Goal: Task Accomplishment & Management: Complete application form

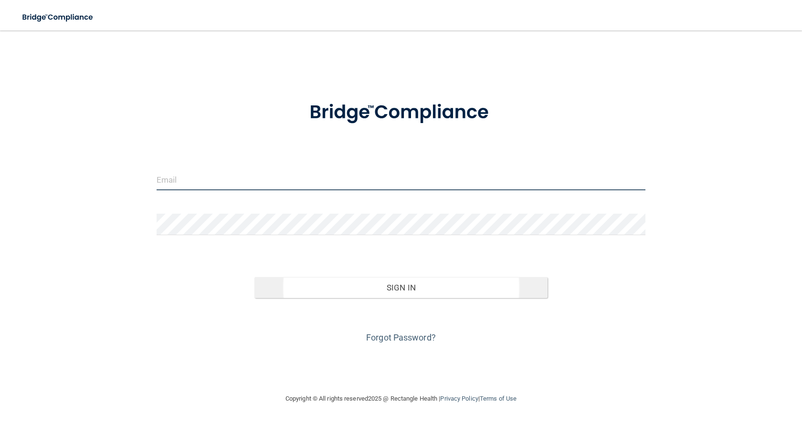
type input "[EMAIL_ADDRESS][DOMAIN_NAME]"
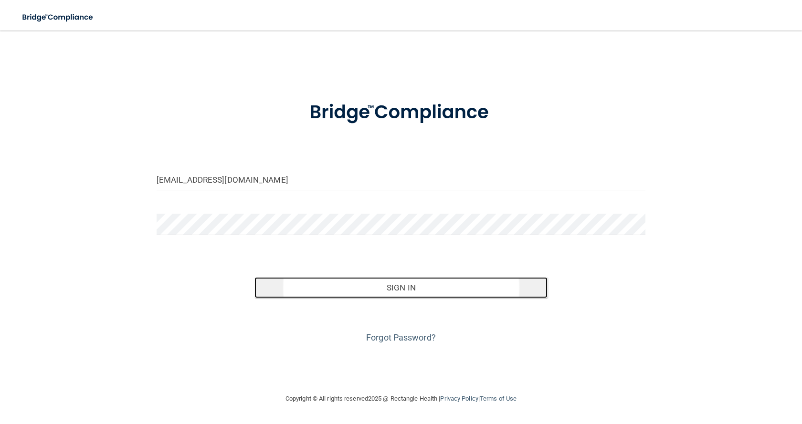
click at [394, 286] on button "Sign In" at bounding box center [400, 287] width 293 height 21
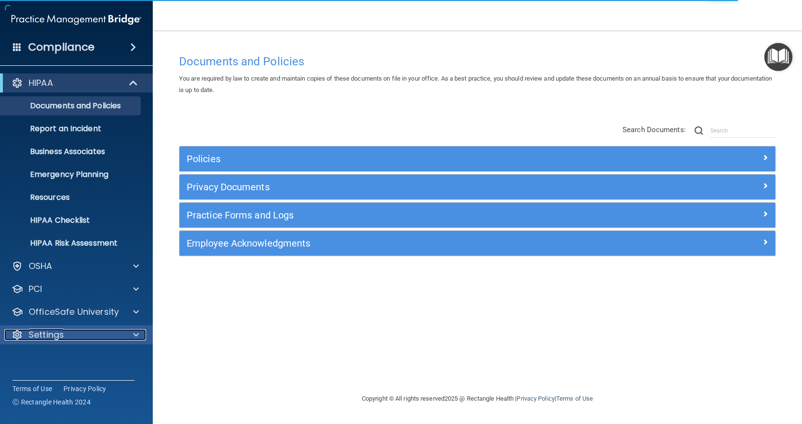
click at [95, 337] on div "Settings" at bounding box center [63, 334] width 118 height 11
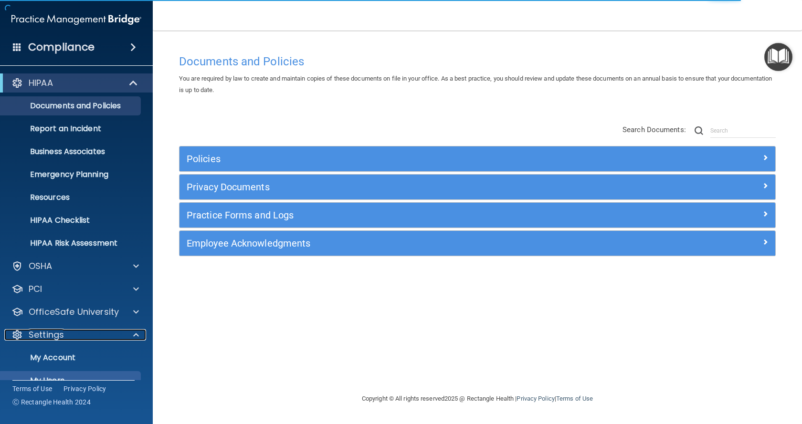
scroll to position [48, 0]
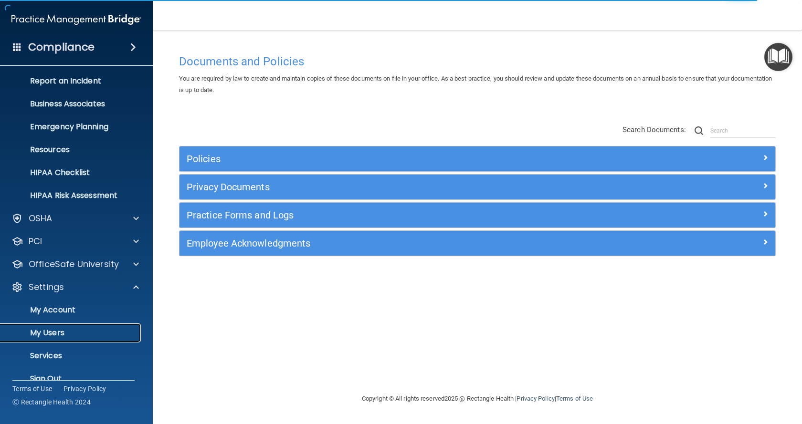
click at [99, 331] on p "My Users" at bounding box center [71, 333] width 130 height 10
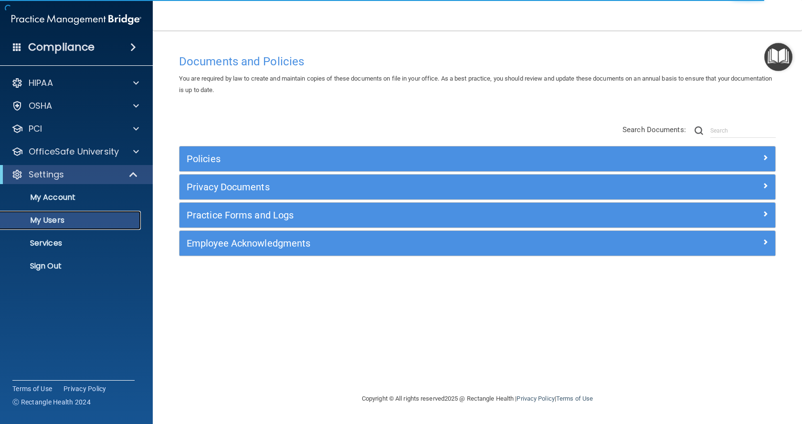
select select "20"
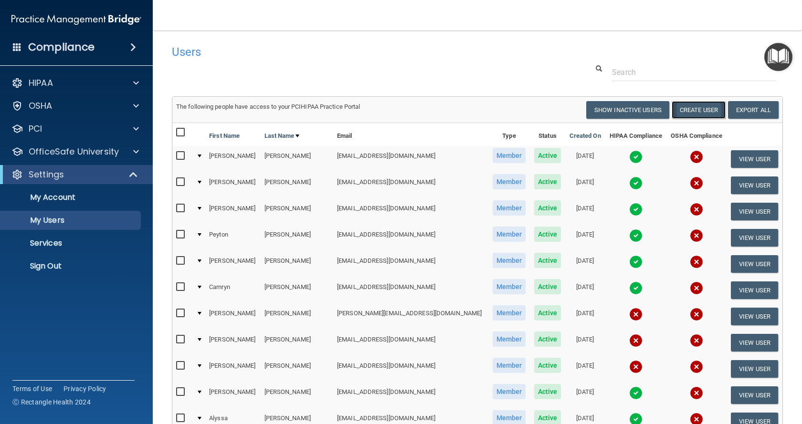
click at [690, 111] on button "Create User" at bounding box center [698, 110] width 54 height 18
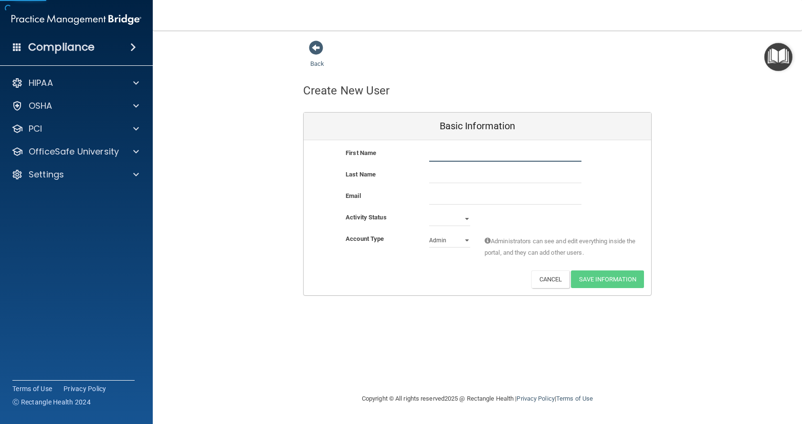
click at [465, 156] on input "text" at bounding box center [505, 154] width 152 height 14
type input "[PERSON_NAME]"
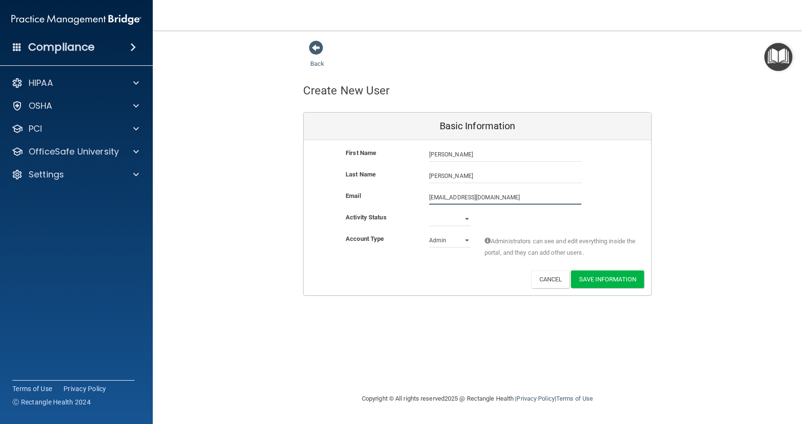
type input "[EMAIL_ADDRESS][DOMAIN_NAME]"
click at [447, 219] on select "Active Inactive" at bounding box center [449, 219] width 41 height 14
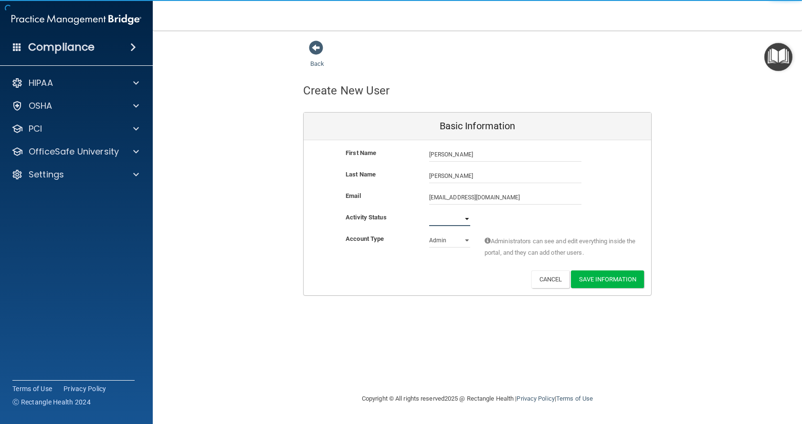
select select "active"
click at [429, 212] on select "Active Inactive" at bounding box center [449, 219] width 41 height 14
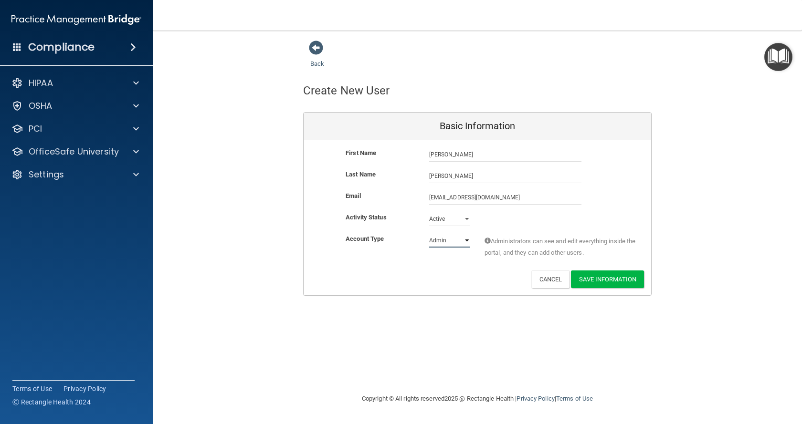
click at [446, 245] on select "Admin Member" at bounding box center [449, 240] width 41 height 14
select select "practice_member"
click at [429, 233] on select "Admin Member" at bounding box center [449, 240] width 41 height 14
click at [625, 280] on button "Save Information" at bounding box center [607, 280] width 73 height 18
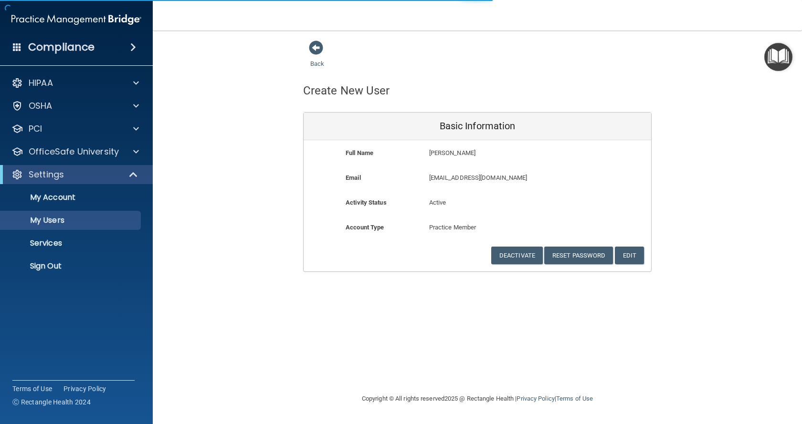
select select "20"
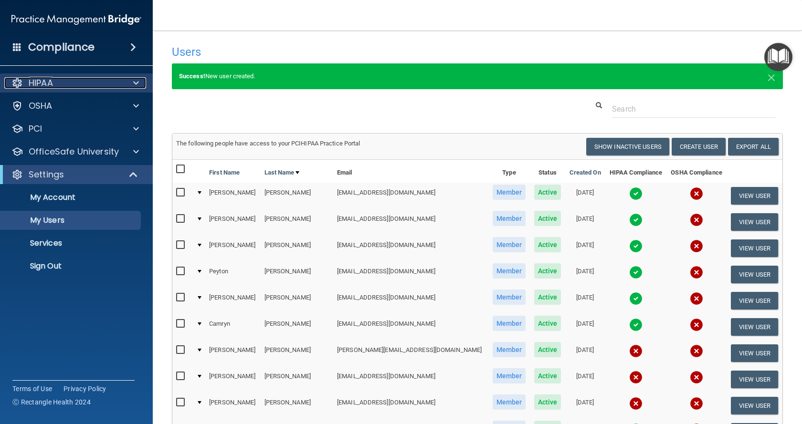
click at [63, 87] on div "HIPAA" at bounding box center [63, 82] width 118 height 11
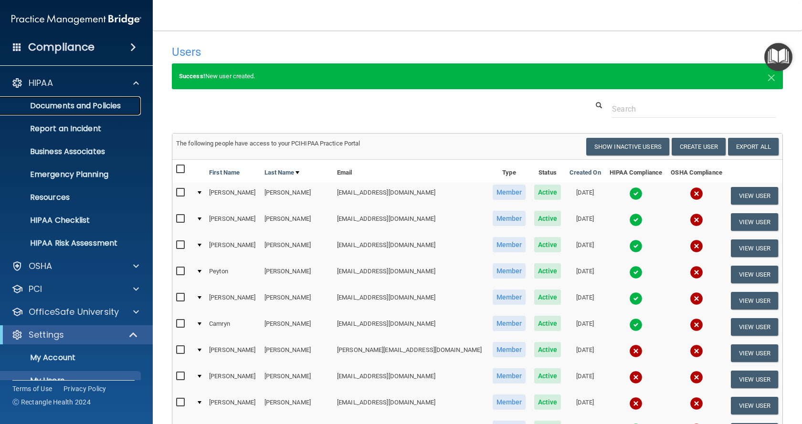
click at [96, 105] on p "Documents and Policies" at bounding box center [71, 106] width 130 height 10
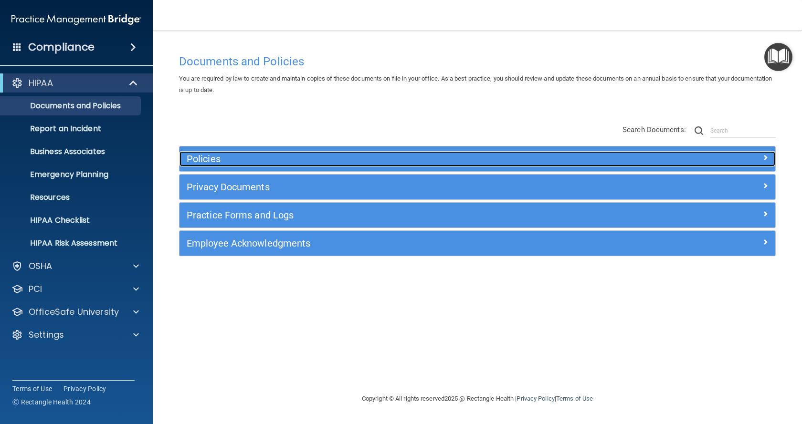
click at [271, 162] on h5 "Policies" at bounding box center [403, 159] width 432 height 10
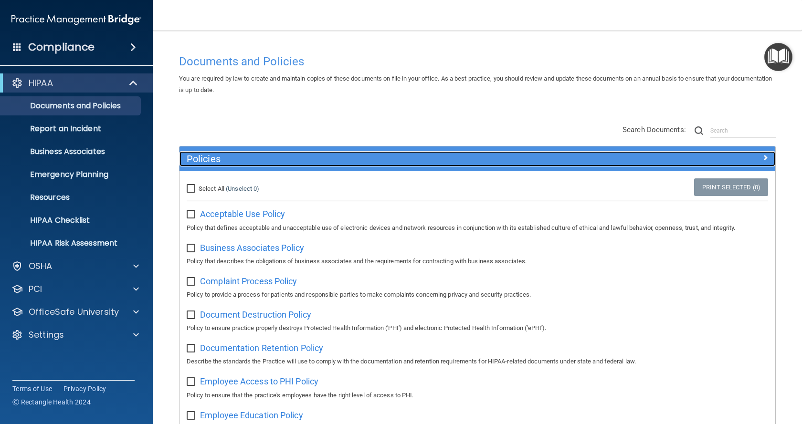
click at [310, 163] on h5 "Policies" at bounding box center [403, 159] width 432 height 10
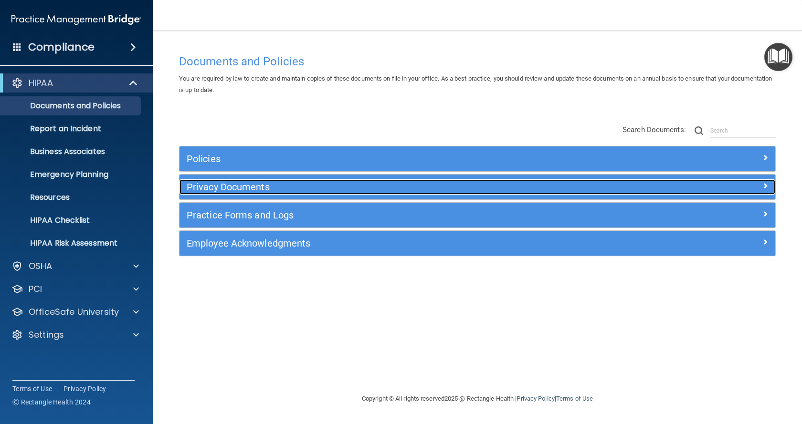
click at [274, 188] on h5 "Privacy Documents" at bounding box center [403, 187] width 432 height 10
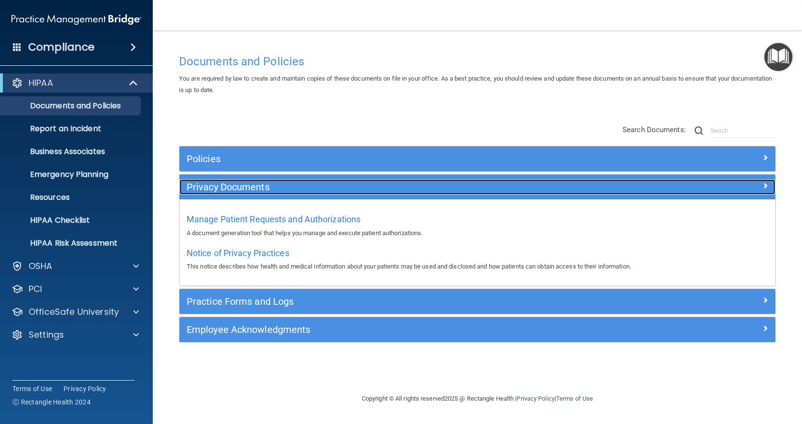
click at [317, 182] on h5 "Privacy Documents" at bounding box center [403, 187] width 432 height 10
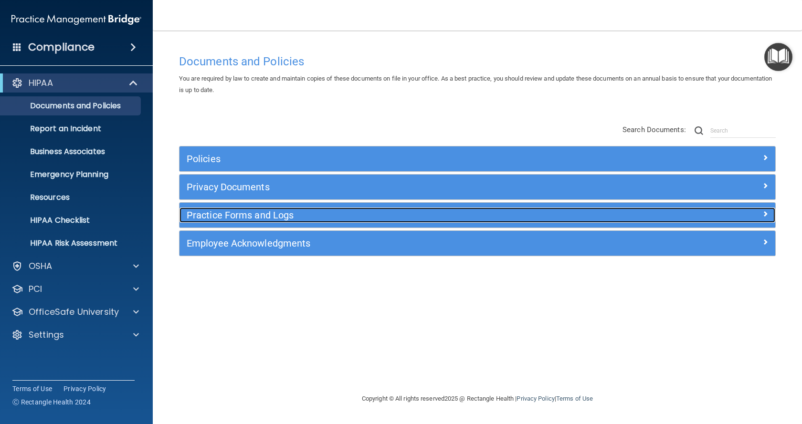
click at [291, 213] on h5 "Practice Forms and Logs" at bounding box center [403, 215] width 432 height 10
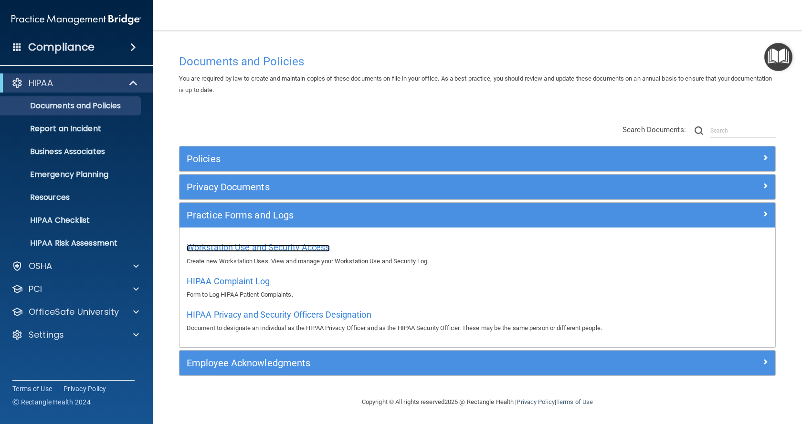
click at [300, 250] on span "Workstation Use and Security Access" at bounding box center [258, 247] width 143 height 10
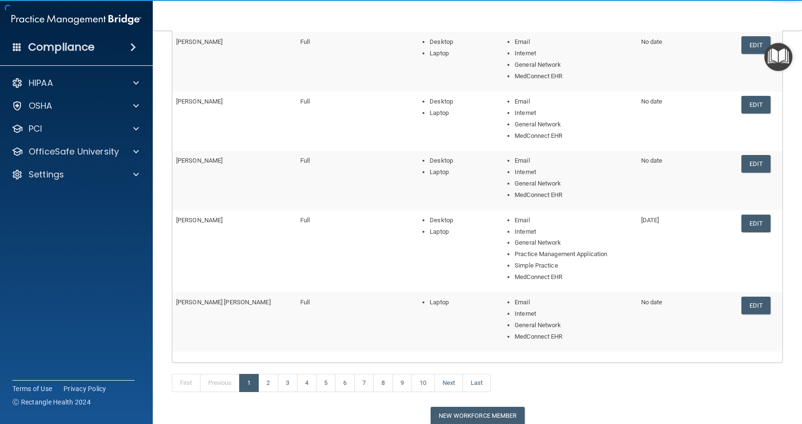
scroll to position [211, 0]
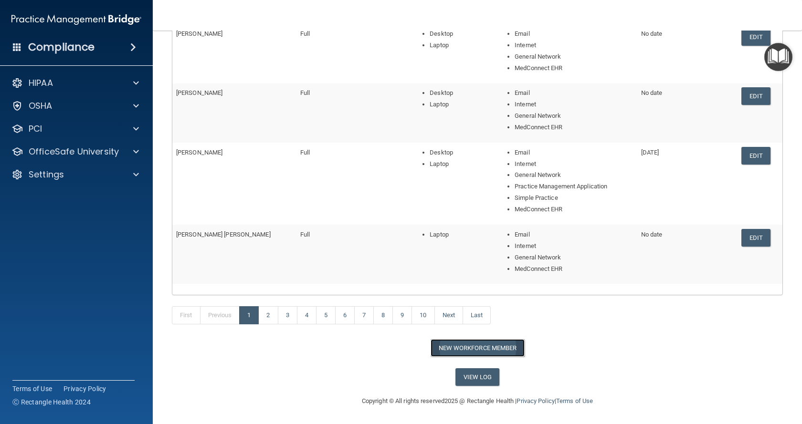
click at [488, 348] on button "New Workforce Member" at bounding box center [477, 348] width 94 height 18
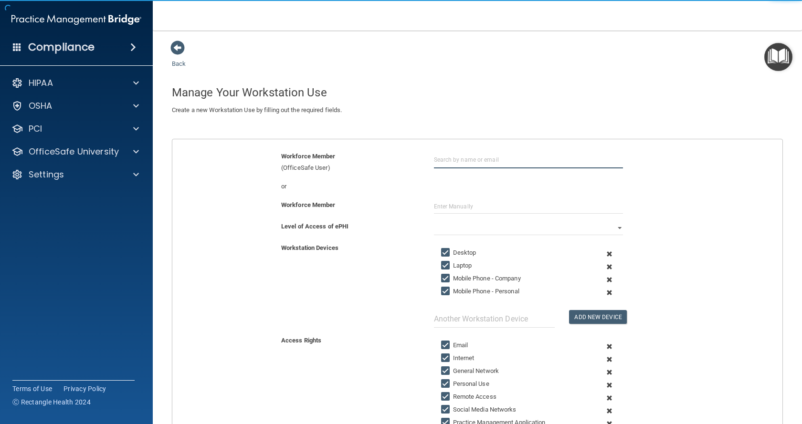
click at [489, 163] on input "text" at bounding box center [528, 160] width 189 height 18
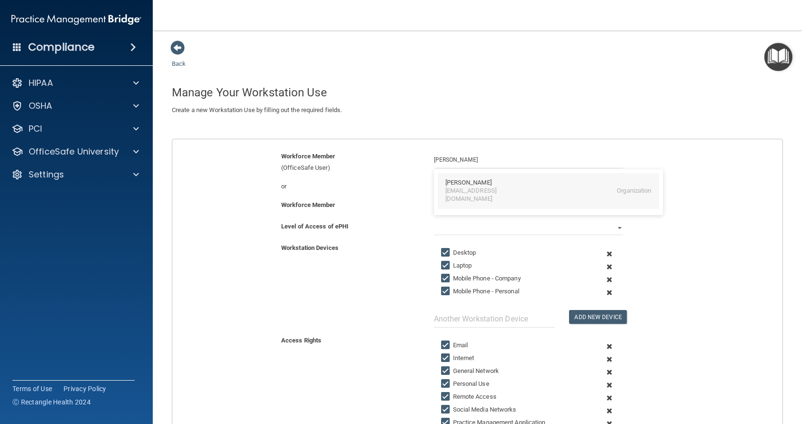
click at [484, 180] on div "[PERSON_NAME]" at bounding box center [548, 183] width 206 height 8
type input "[PERSON_NAME]"
click at [572, 230] on select "Full Limited None" at bounding box center [528, 228] width 189 height 14
select select "0"
click at [434, 221] on select "Full Limited None" at bounding box center [528, 228] width 189 height 14
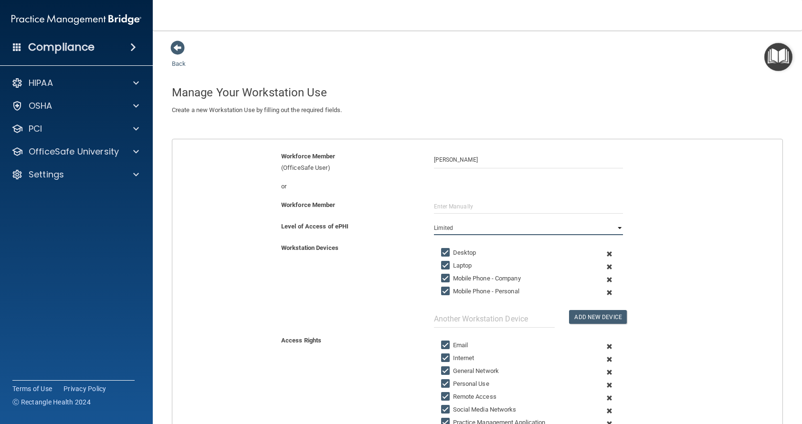
scroll to position [95, 0]
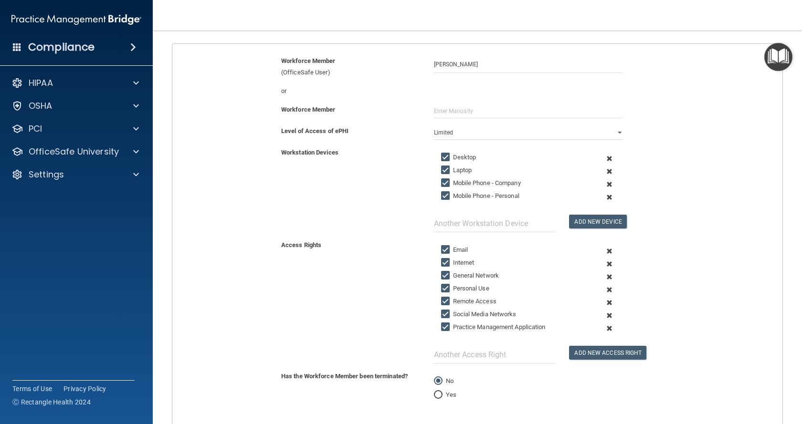
click at [443, 184] on input "Mobile Phone - Company" at bounding box center [446, 183] width 11 height 8
checkbox input "false"
click at [441, 197] on input "Mobile Phone - Personal" at bounding box center [446, 196] width 11 height 8
checkbox input "false"
click at [471, 288] on label "Personal Use" at bounding box center [465, 288] width 48 height 11
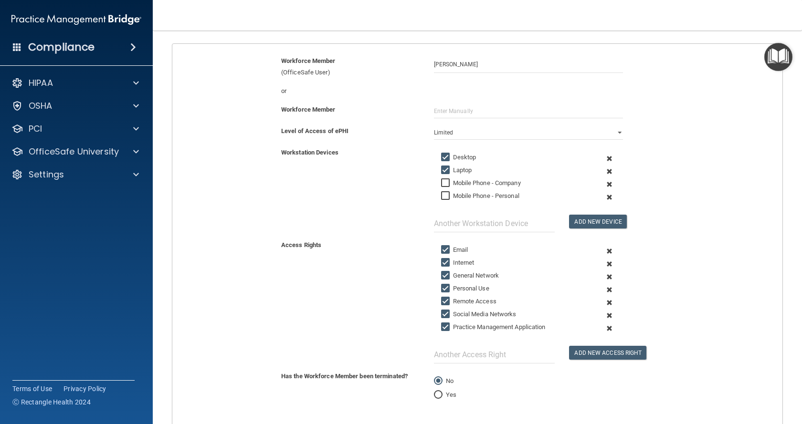
click at [452, 288] on input "Personal Use" at bounding box center [446, 289] width 11 height 8
checkbox input "false"
click at [472, 299] on label "Remote Access" at bounding box center [468, 301] width 55 height 11
click at [452, 299] on input "Remote Access" at bounding box center [446, 302] width 11 height 8
checkbox input "false"
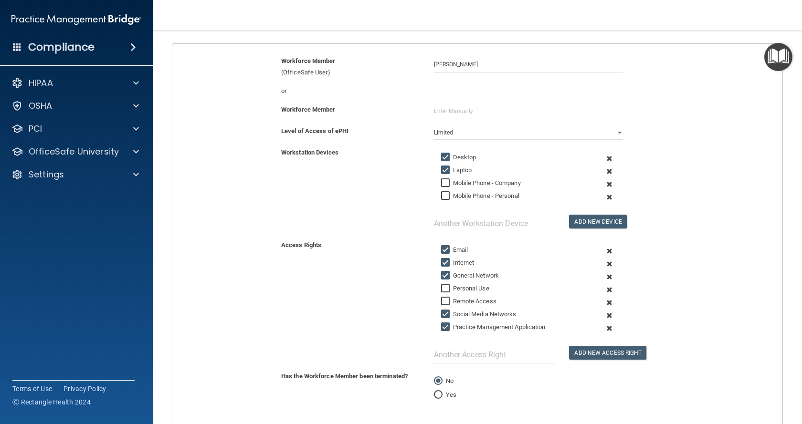
click at [475, 314] on label "Social Media Networks" at bounding box center [478, 314] width 75 height 11
click at [452, 314] on input "Social Media Networks" at bounding box center [446, 315] width 11 height 8
checkbox input "false"
click at [483, 326] on label "Practice Management Application" at bounding box center [493, 327] width 105 height 11
click at [452, 326] on input "Practice Management Application" at bounding box center [446, 328] width 11 height 8
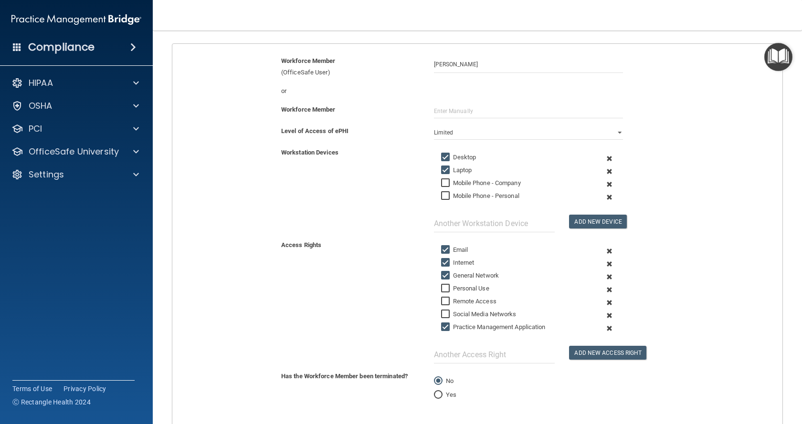
checkbox input "false"
click at [487, 355] on input "text" at bounding box center [494, 355] width 121 height 18
type input "MedConnect EHR"
click at [608, 348] on button "Add New Access Right" at bounding box center [607, 353] width 77 height 14
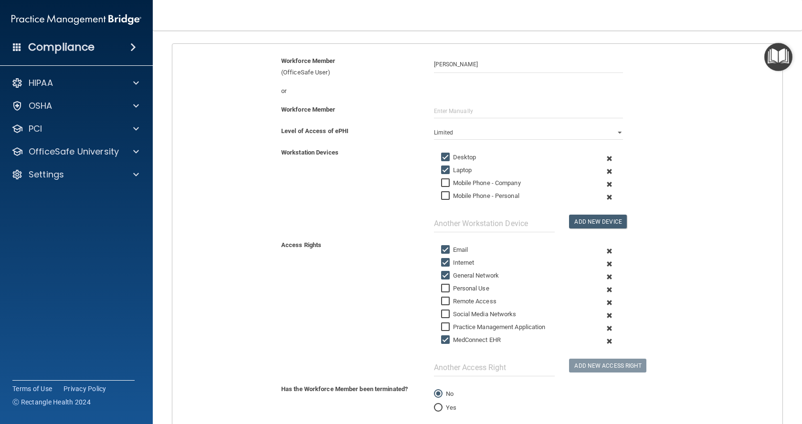
scroll to position [177, 0]
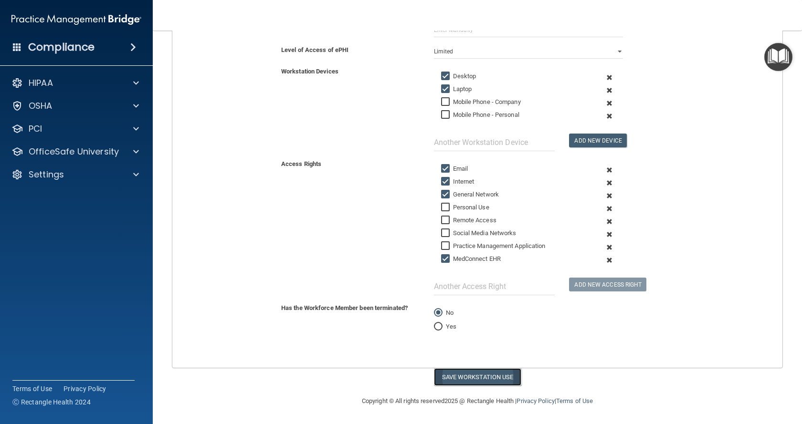
click at [468, 378] on button "Save Workstation Use" at bounding box center [477, 377] width 87 height 18
select select "? string:Full ?"
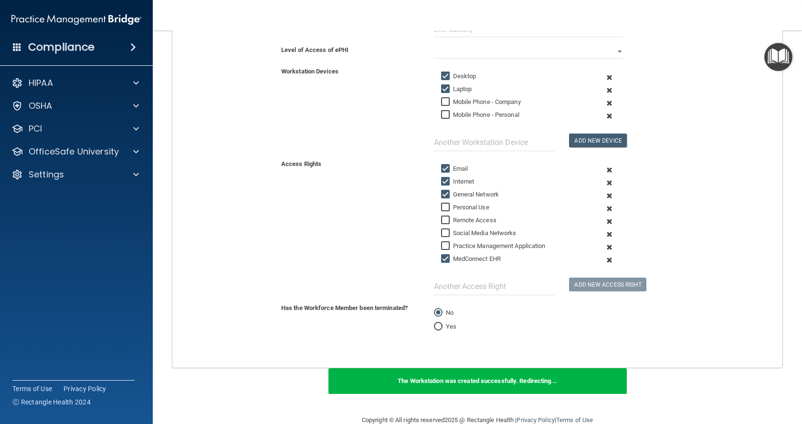
scroll to position [0, 0]
